Goal: Information Seeking & Learning: Learn about a topic

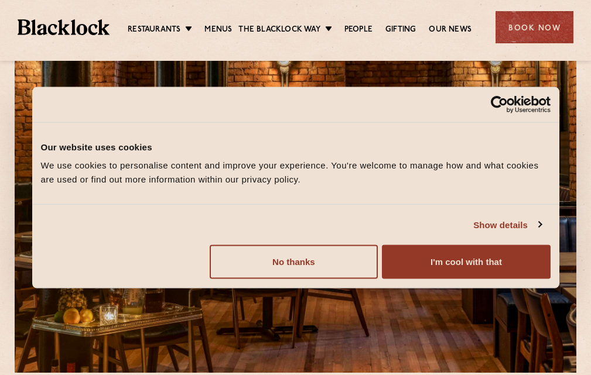
scroll to position [59, 0]
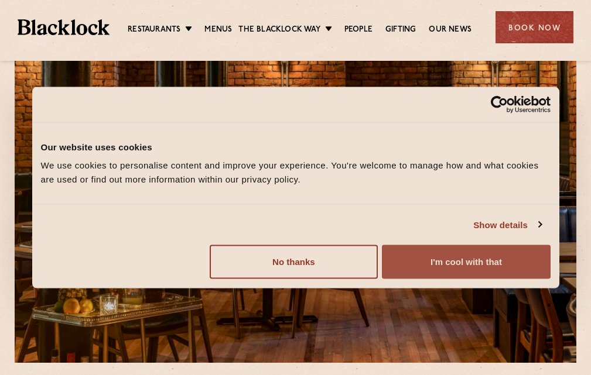
click at [439, 261] on button "I'm cool with that" at bounding box center [466, 262] width 168 height 34
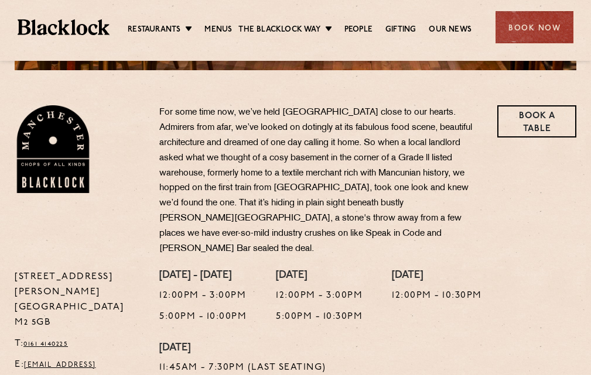
scroll to position [410, 0]
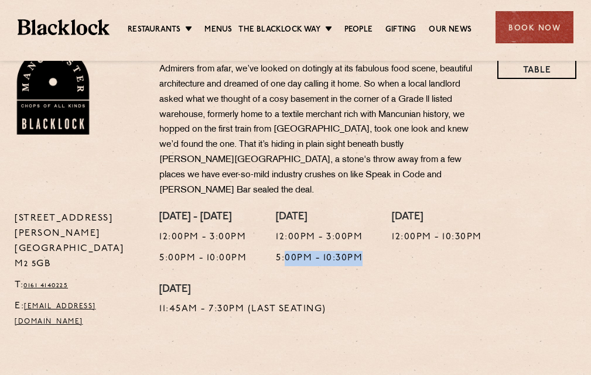
drag, startPoint x: 384, startPoint y: 241, endPoint x: 303, endPoint y: 238, distance: 81.4
click at [304, 251] on p "5:00pm - 10:30pm" at bounding box center [319, 258] width 87 height 15
click at [304, 259] on div "Friday 12:00pm - 3:00pm 5:00pm - 10:30pm" at bounding box center [319, 247] width 87 height 73
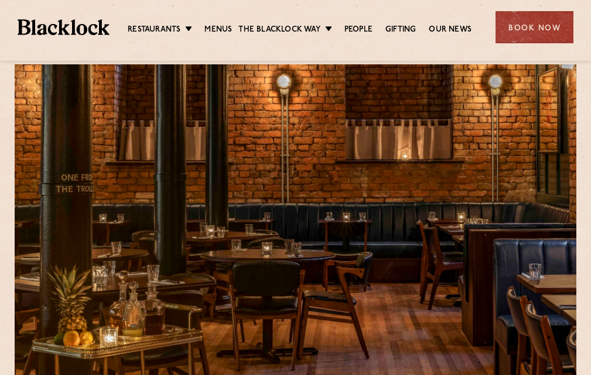
scroll to position [0, 0]
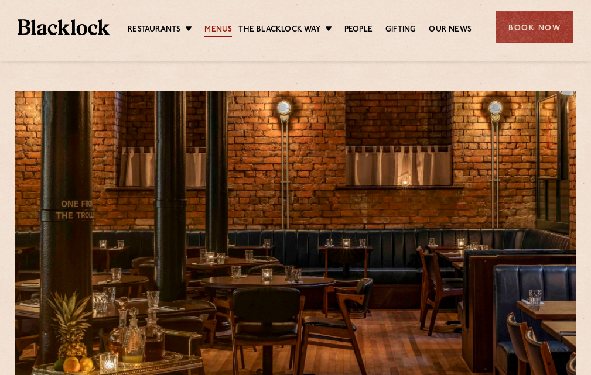
click at [215, 26] on link "Menus" at bounding box center [218, 30] width 28 height 13
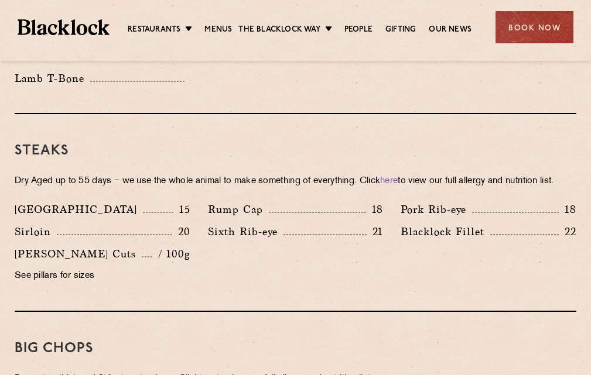
scroll to position [1054, 0]
click at [197, 237] on div "Sirloin 20" at bounding box center [102, 234] width 193 height 22
click at [75, 276] on p "See pillars for sizes" at bounding box center [103, 276] width 176 height 16
click at [225, 240] on div "Sixth Rib-eye 21" at bounding box center [295, 234] width 193 height 22
click at [192, 231] on div "Sirloin 20" at bounding box center [102, 234] width 193 height 22
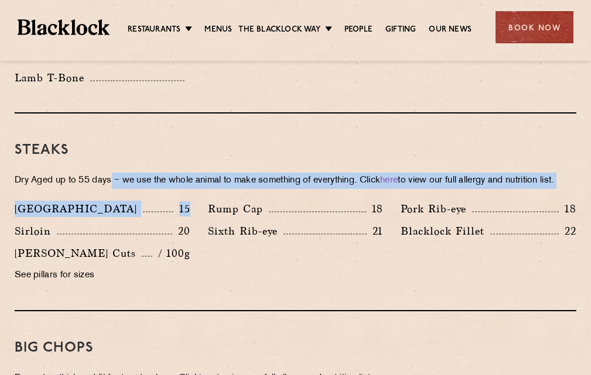
drag, startPoint x: 192, startPoint y: 214, endPoint x: 155, endPoint y: 170, distance: 57.7
click at [114, 182] on div "Steaks Dry Aged up to 55 days − we use the whole animal to make something of ev…" at bounding box center [295, 213] width 561 height 198
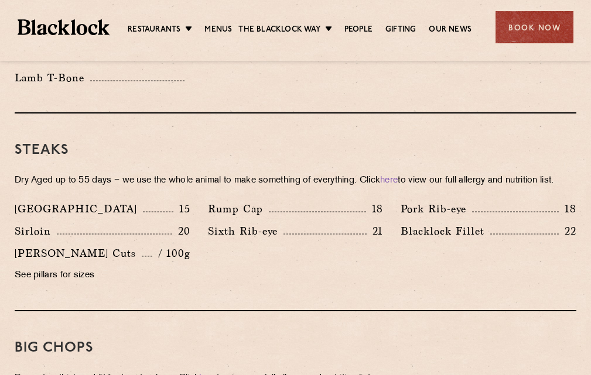
click at [204, 212] on div "Rump Cap 18" at bounding box center [295, 212] width 193 height 22
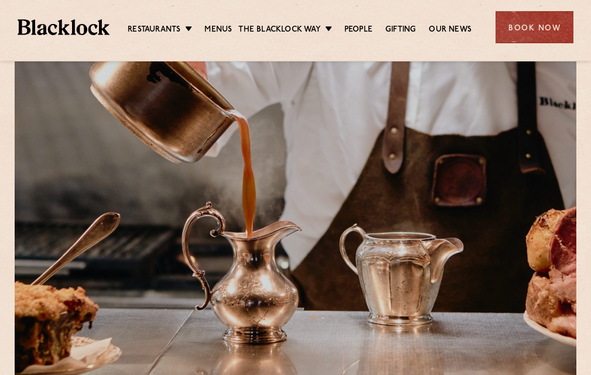
scroll to position [0, 0]
